Goal: Information Seeking & Learning: Learn about a topic

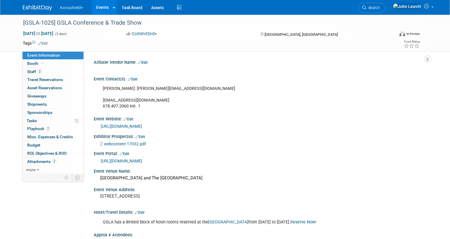
select select "Yes"
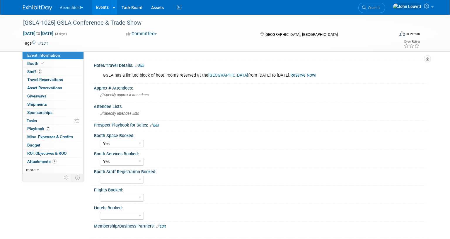
click at [39, 8] on img at bounding box center [37, 8] width 29 height 6
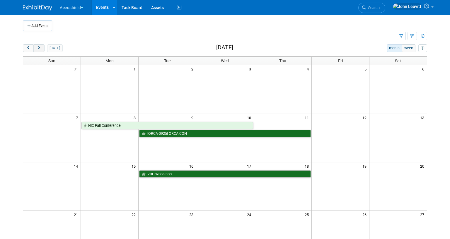
click at [38, 49] on span "next" at bounding box center [39, 48] width 4 height 4
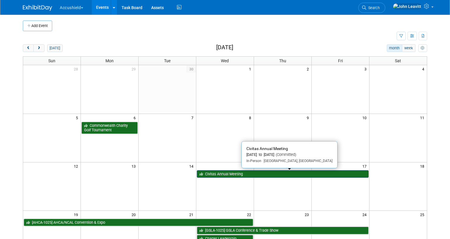
click at [222, 171] on link "Civitas Annual Meeting" at bounding box center [283, 174] width 172 height 8
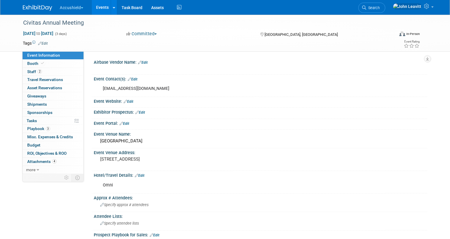
select select "Yes"
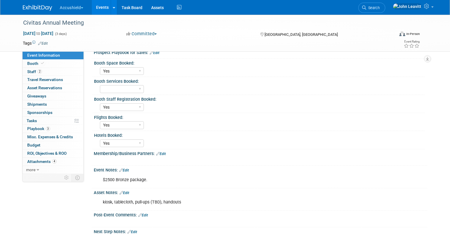
scroll to position [198, 0]
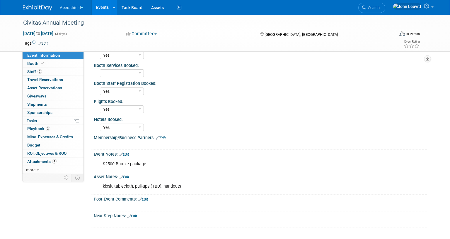
click at [128, 177] on link "Edit" at bounding box center [125, 177] width 10 height 4
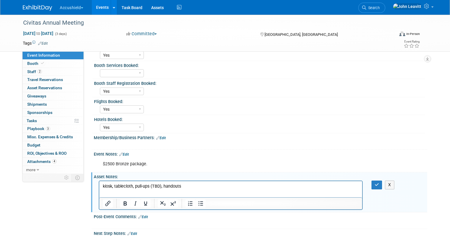
scroll to position [0, 0]
click at [155, 185] on p "kiosk, tablecloth, pull-ups (TBD), handouts" at bounding box center [231, 186] width 256 height 6
click at [203, 185] on p "kiosk, tablecloth, pull-ups (Verify + RA), handouts" at bounding box center [231, 186] width 256 height 6
click at [375, 186] on icon "button" at bounding box center [377, 184] width 4 height 4
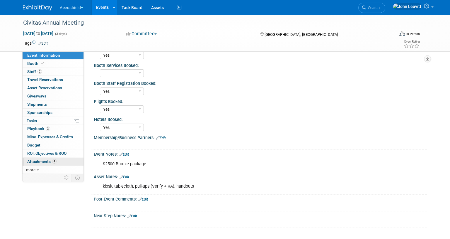
click at [35, 159] on link "4 Attachments 4" at bounding box center [53, 161] width 61 height 8
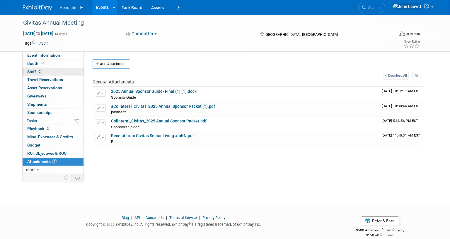
click at [32, 70] on span "Staff 2" at bounding box center [34, 71] width 15 height 5
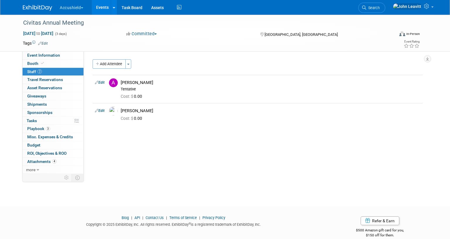
click at [29, 4] on link at bounding box center [41, 5] width 36 height 5
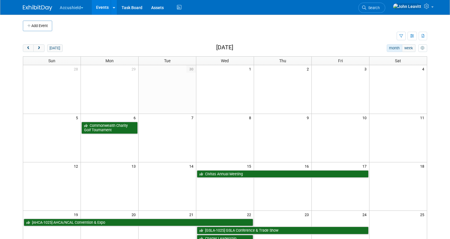
click at [173, 162] on td "14" at bounding box center [168, 165] width 58 height 7
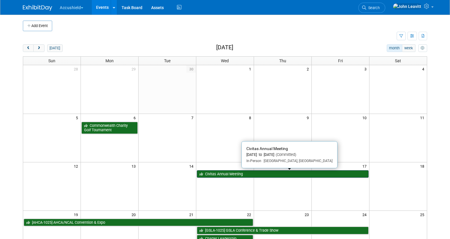
click at [252, 175] on link "Civitas Annual Meeting" at bounding box center [283, 174] width 172 height 8
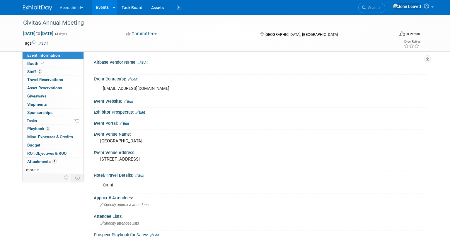
select select "Yes"
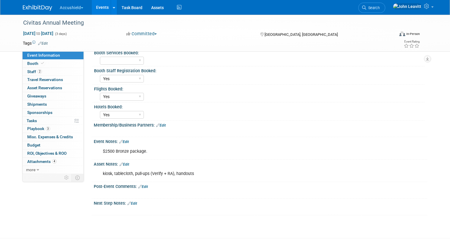
scroll to position [250, 0]
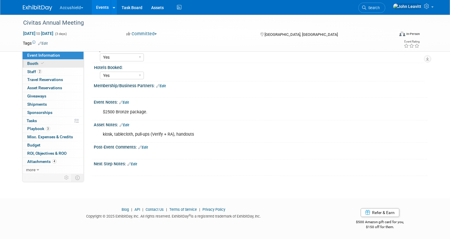
click at [33, 63] on span "Booth" at bounding box center [36, 63] width 18 height 5
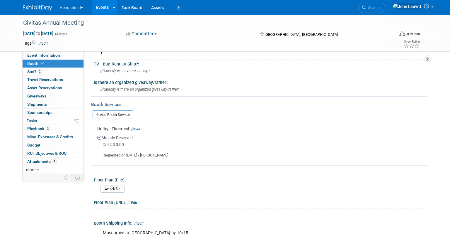
scroll to position [178, 0]
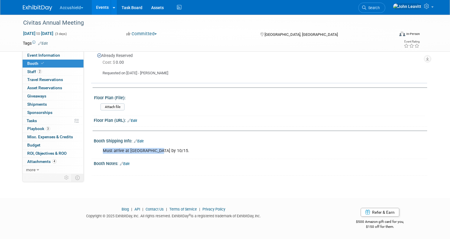
drag, startPoint x: 98, startPoint y: 147, endPoint x: 158, endPoint y: 153, distance: 60.4
click at [158, 153] on div "Must arrive at Omni by 10/15. X" at bounding box center [261, 150] width 334 height 14
click at [44, 54] on span "Event Information" at bounding box center [43, 55] width 33 height 5
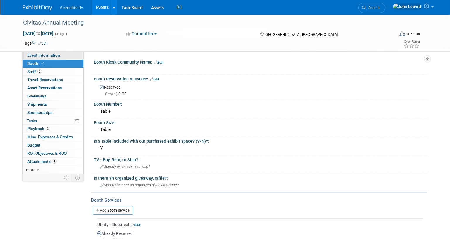
select select "Yes"
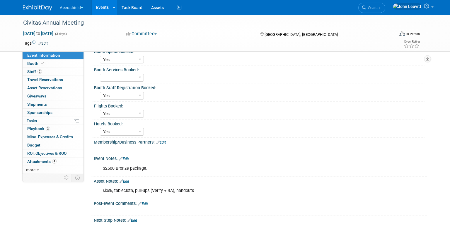
scroll to position [195, 0]
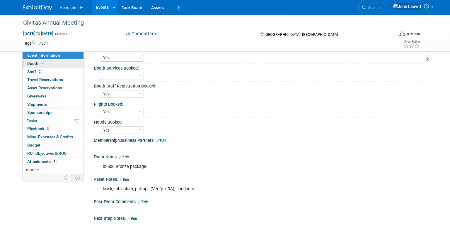
click at [29, 61] on span "Booth" at bounding box center [36, 63] width 18 height 5
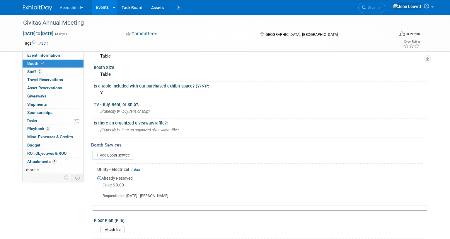
scroll to position [55, 0]
click at [35, 8] on img at bounding box center [37, 8] width 29 height 6
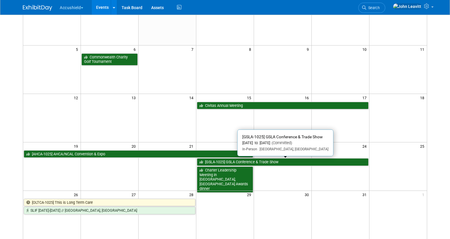
scroll to position [69, 0]
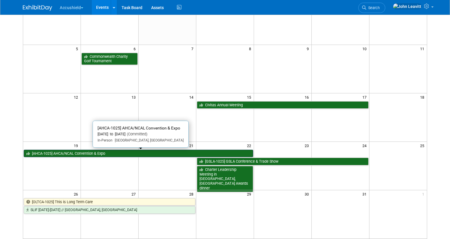
click at [150, 153] on link "[AHCA-1025] AHCA/NCAL Convention & Expo" at bounding box center [139, 154] width 230 height 8
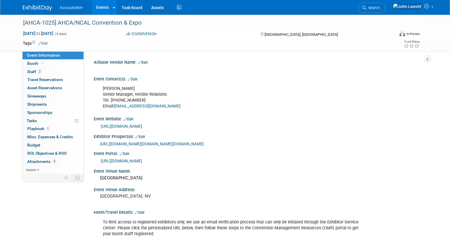
select select "Yes"
select select "WIP"
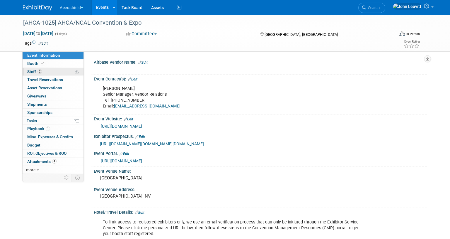
click at [41, 72] on span "2" at bounding box center [40, 71] width 4 height 4
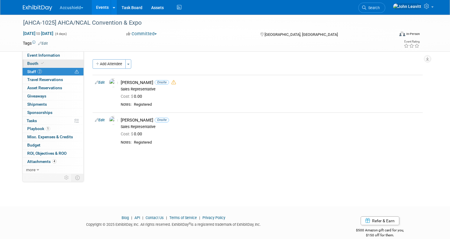
click at [48, 64] on link "Booth" at bounding box center [53, 64] width 61 height 8
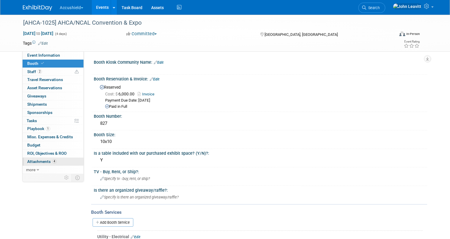
click at [39, 159] on span "Attachments 4" at bounding box center [41, 161] width 29 height 5
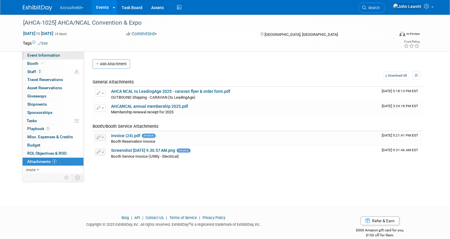
click at [46, 55] on span "Event Information" at bounding box center [43, 55] width 33 height 5
select select "Yes"
select select "WIP"
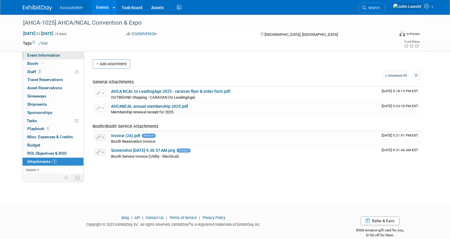
select select "WIP"
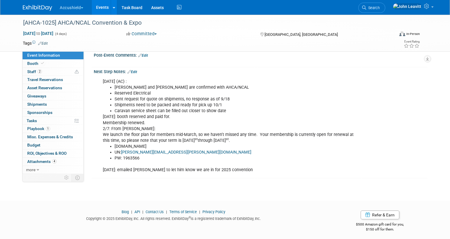
scroll to position [499, 0]
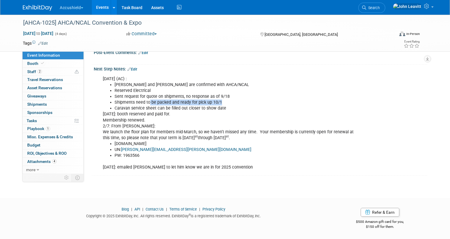
drag, startPoint x: 149, startPoint y: 103, endPoint x: 220, endPoint y: 102, distance: 70.7
click at [220, 102] on li "Shipments need to be packed and ready for pick up 10/1" at bounding box center [237, 102] width 245 height 6
click at [165, 103] on li "Shipments need to be packed and ready for pick up 10/1" at bounding box center [237, 102] width 245 height 6
click at [46, 63] on link "Booth" at bounding box center [53, 64] width 61 height 8
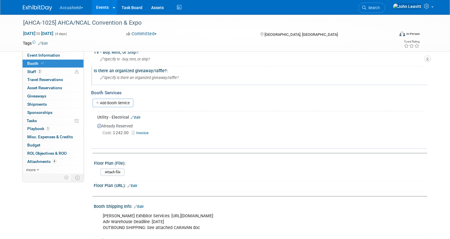
scroll to position [196, 0]
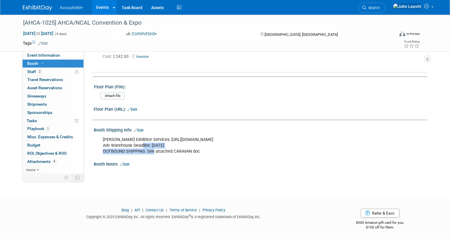
drag, startPoint x: 143, startPoint y: 146, endPoint x: 154, endPoint y: 151, distance: 12.3
click at [154, 151] on div "Freeman Exhibitor Services: https://www.freemanco.com/store/show/landing?showID…" at bounding box center [231, 145] width 264 height 23
click at [109, 145] on div "Freeman Exhibitor Services: https://www.freemanco.com/store/show/landing?showID…" at bounding box center [231, 145] width 264 height 23
drag, startPoint x: 101, startPoint y: 144, endPoint x: 181, endPoint y: 143, distance: 80.9
click at [181, 143] on div "Freeman Exhibitor Services: https://www.freemanco.com/store/show/landing?showID…" at bounding box center [231, 145] width 264 height 23
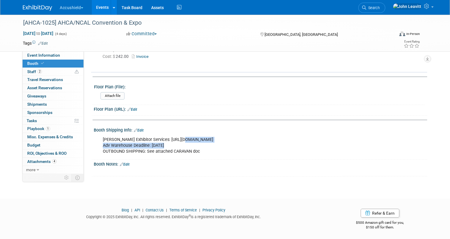
drag, startPoint x: 181, startPoint y: 140, endPoint x: 279, endPoint y: 142, distance: 98.2
click at [279, 142] on div "Freeman Exhibitor Services: https://www.freemanco.com/store/show/landing?showID…" at bounding box center [231, 145] width 264 height 23
click at [162, 143] on div "Freeman Exhibitor Services: https://www.freemanco.com/store/show/landing?showID…" at bounding box center [231, 145] width 264 height 23
drag, startPoint x: 169, startPoint y: 144, endPoint x: 101, endPoint y: 144, distance: 68.0
click at [101, 144] on div "Freeman Exhibitor Services: https://www.freemanco.com/store/show/landing?showID…" at bounding box center [231, 145] width 264 height 23
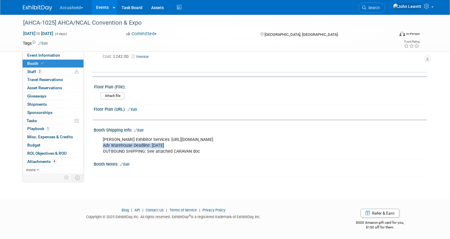
click at [124, 142] on div "Freeman Exhibitor Services: https://www.freemanco.com/store/show/landing?showID…" at bounding box center [231, 145] width 264 height 23
drag, startPoint x: 168, startPoint y: 142, endPoint x: 102, endPoint y: 146, distance: 66.4
click at [102, 146] on div "Freeman Exhibitor Services: https://www.freemanco.com/store/show/landing?showID…" at bounding box center [231, 145] width 264 height 23
drag, startPoint x: 104, startPoint y: 144, endPoint x: 170, endPoint y: 145, distance: 65.4
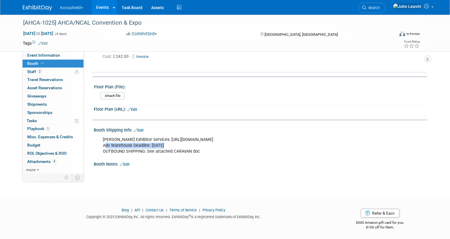
click at [170, 145] on div "Freeman Exhibitor Services: https://www.freemanco.com/store/show/landing?showID…" at bounding box center [231, 145] width 264 height 23
click at [37, 9] on img at bounding box center [37, 8] width 29 height 6
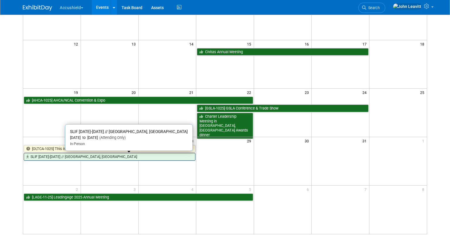
scroll to position [123, 0]
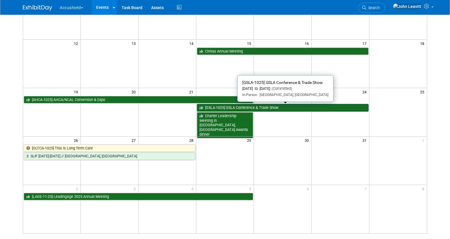
click at [218, 108] on link "[GSLA-1025] GSLA Conference & Trade Show" at bounding box center [283, 108] width 172 height 8
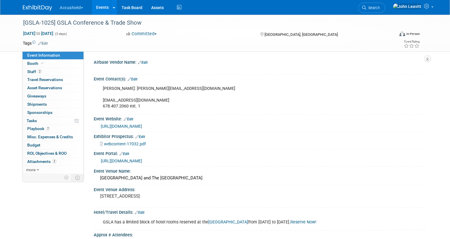
select select "Yes"
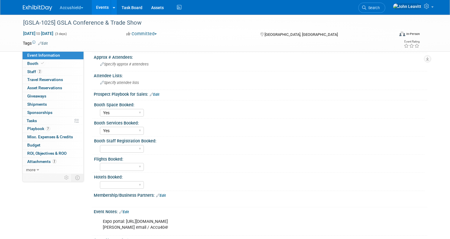
scroll to position [176, 0]
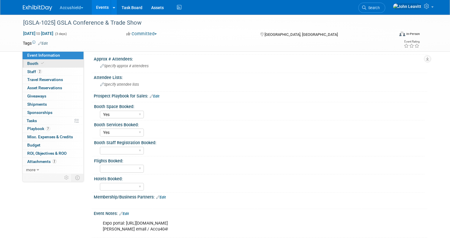
click at [48, 62] on link "Booth" at bounding box center [53, 64] width 61 height 8
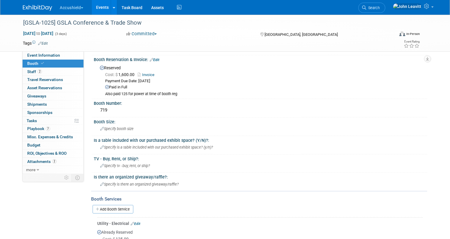
scroll to position [0, 0]
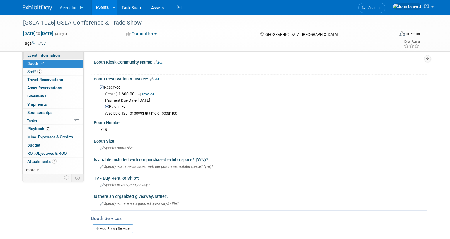
click at [35, 54] on span "Event Information" at bounding box center [43, 55] width 33 height 5
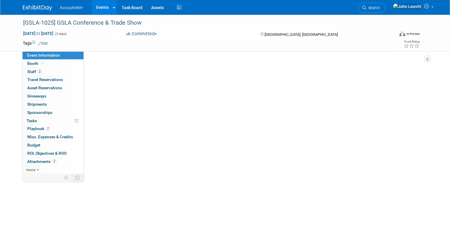
select select "Yes"
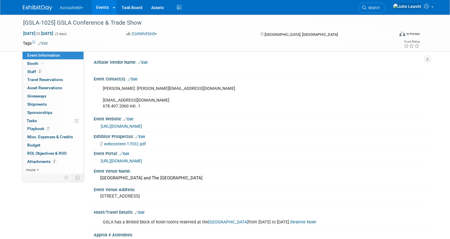
click at [142, 160] on link "https://rpmxpo.boomerecommerce.com/Home/Pages/Event/EventHome.aspx" at bounding box center [121, 160] width 41 height 5
click at [23, 2] on div at bounding box center [41, 5] width 36 height 11
click at [27, 4] on link at bounding box center [41, 5] width 36 height 5
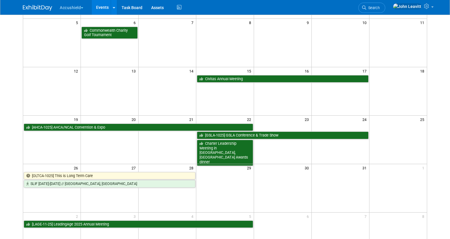
scroll to position [140, 0]
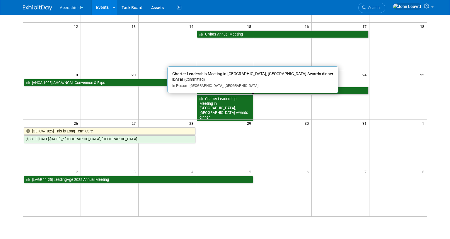
click at [212, 98] on link "Charter Leadership Meeting in [GEOGRAPHIC_DATA], [GEOGRAPHIC_DATA] Awards dinner" at bounding box center [225, 108] width 56 height 26
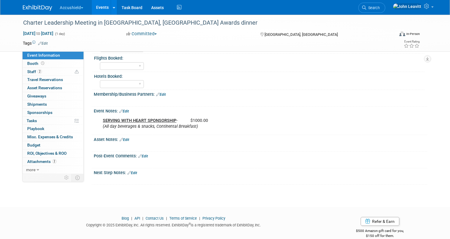
scroll to position [238, 0]
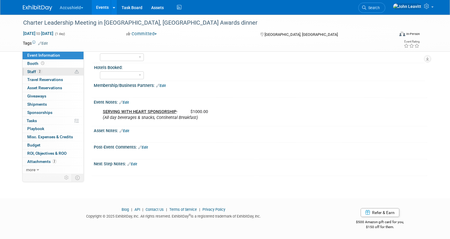
click at [47, 72] on link "2 Staff 2" at bounding box center [53, 72] width 61 height 8
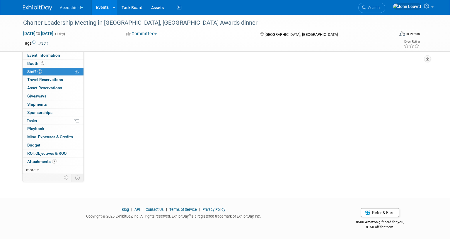
scroll to position [0, 0]
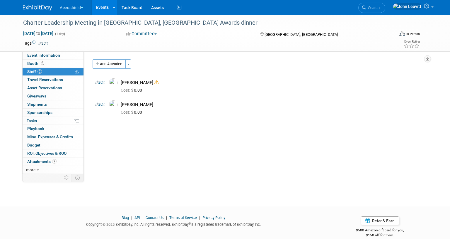
click at [28, 7] on img at bounding box center [37, 8] width 29 height 6
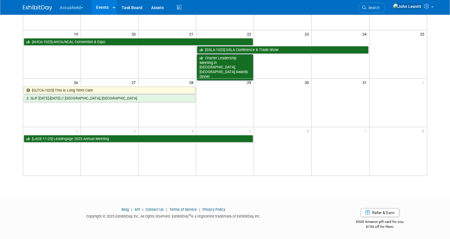
scroll to position [181, 0]
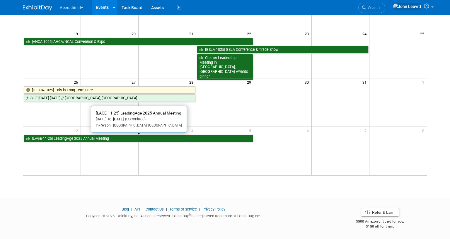
click at [94, 137] on link "[LAGE-11-25] LeadingAge 2025 Annual Meeting" at bounding box center [139, 139] width 230 height 8
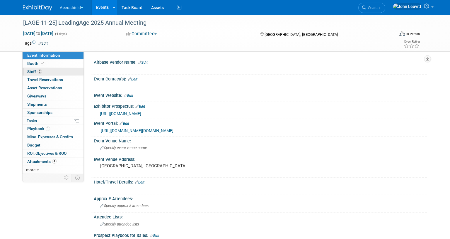
click at [46, 72] on link "2 Staff 2" at bounding box center [53, 72] width 61 height 8
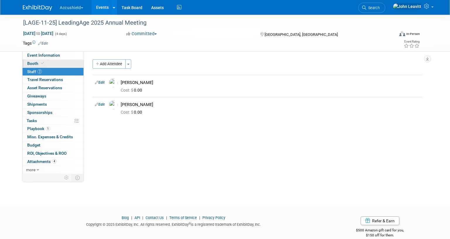
click at [44, 65] on span "Booth" at bounding box center [36, 63] width 18 height 5
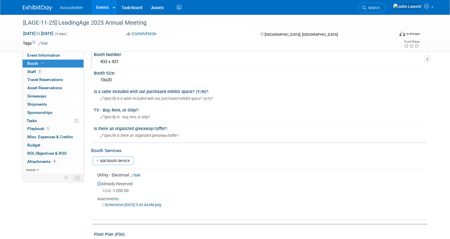
scroll to position [222, 0]
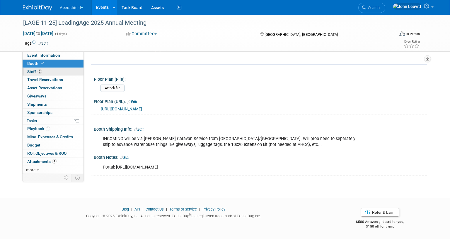
click at [55, 69] on link "2 Staff 2" at bounding box center [53, 72] width 61 height 8
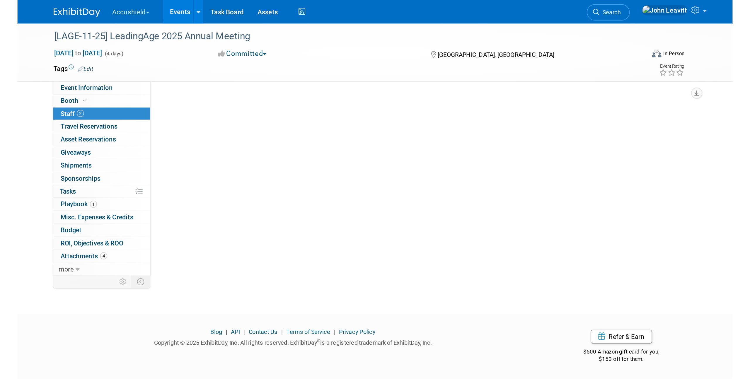
scroll to position [0, 0]
